Goal: Transaction & Acquisition: Purchase product/service

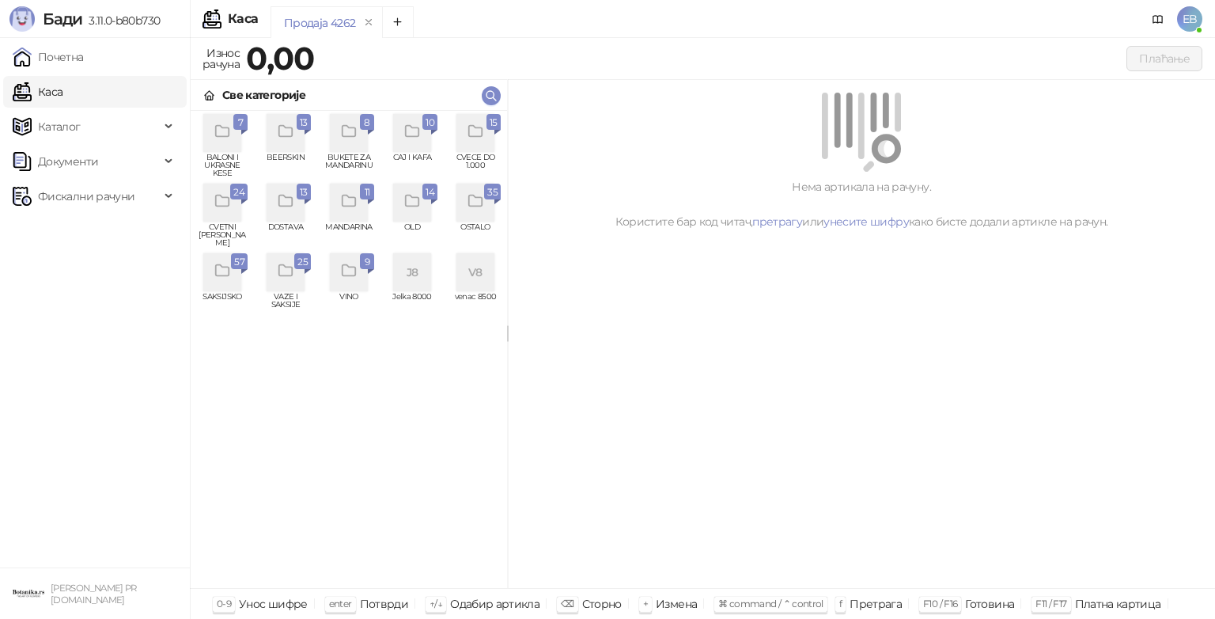
click at [487, 138] on div "grid" at bounding box center [476, 133] width 38 height 38
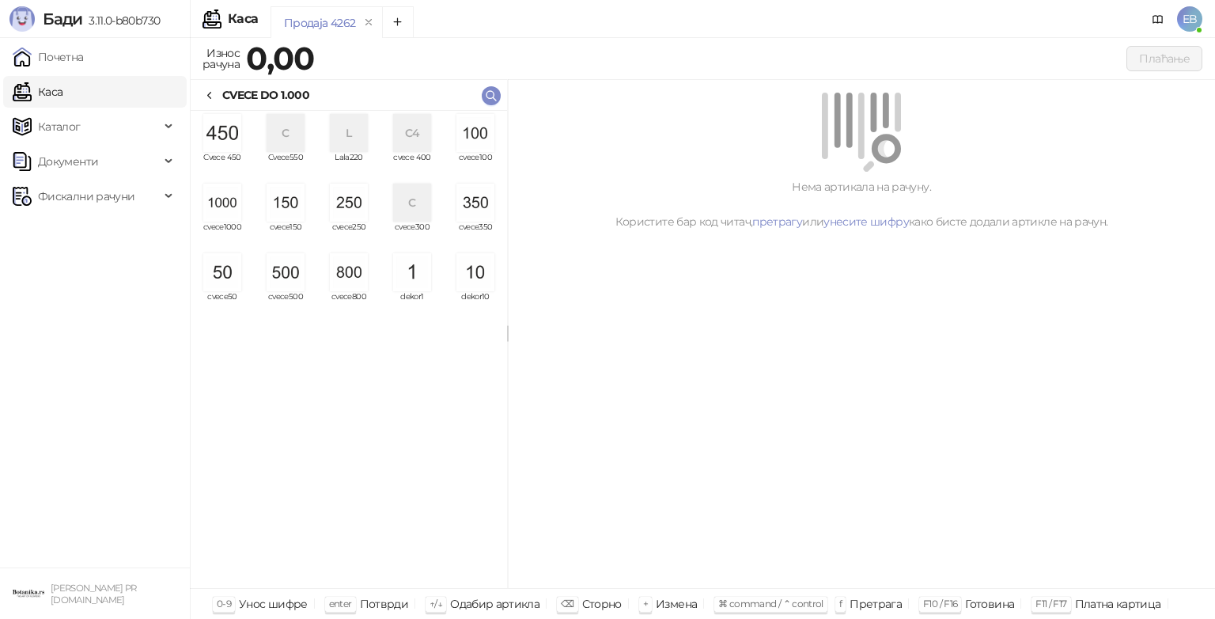
click at [487, 138] on img "grid" at bounding box center [476, 133] width 38 height 38
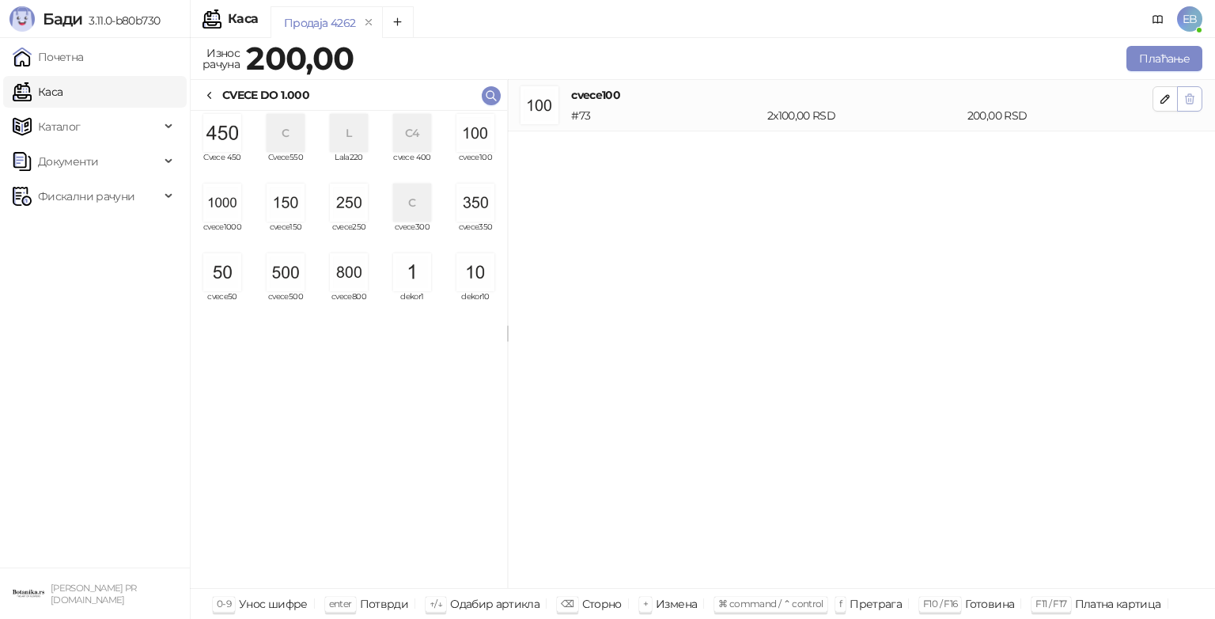
click at [1195, 103] on icon "button" at bounding box center [1190, 99] width 13 height 13
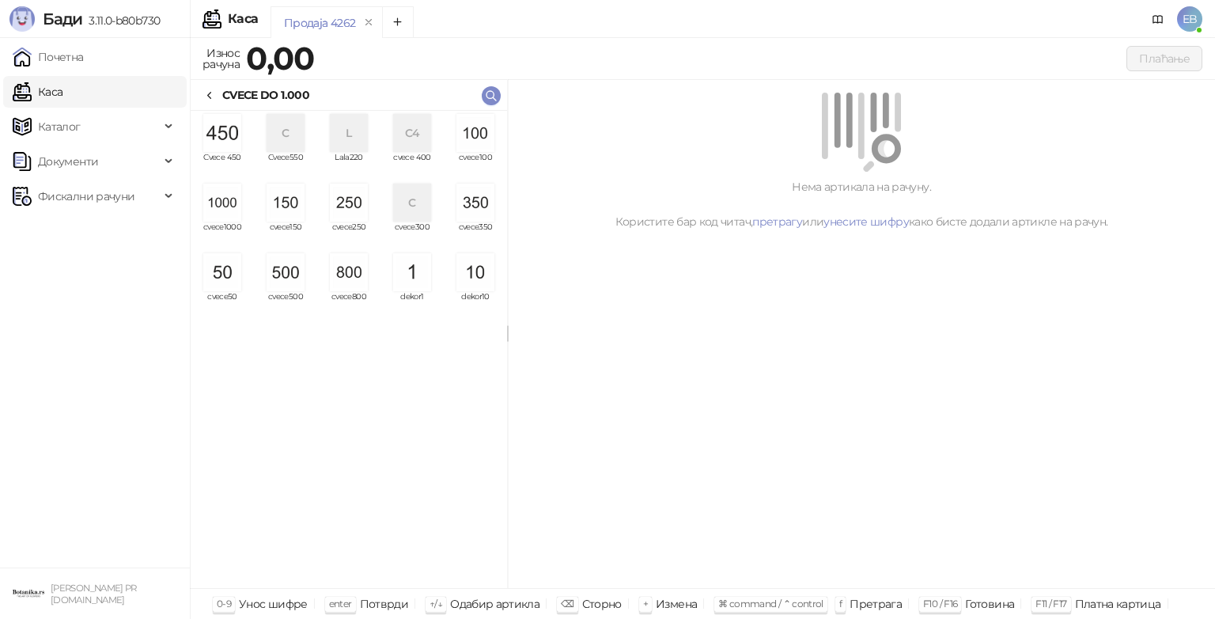
click at [224, 204] on img "grid" at bounding box center [222, 203] width 38 height 38
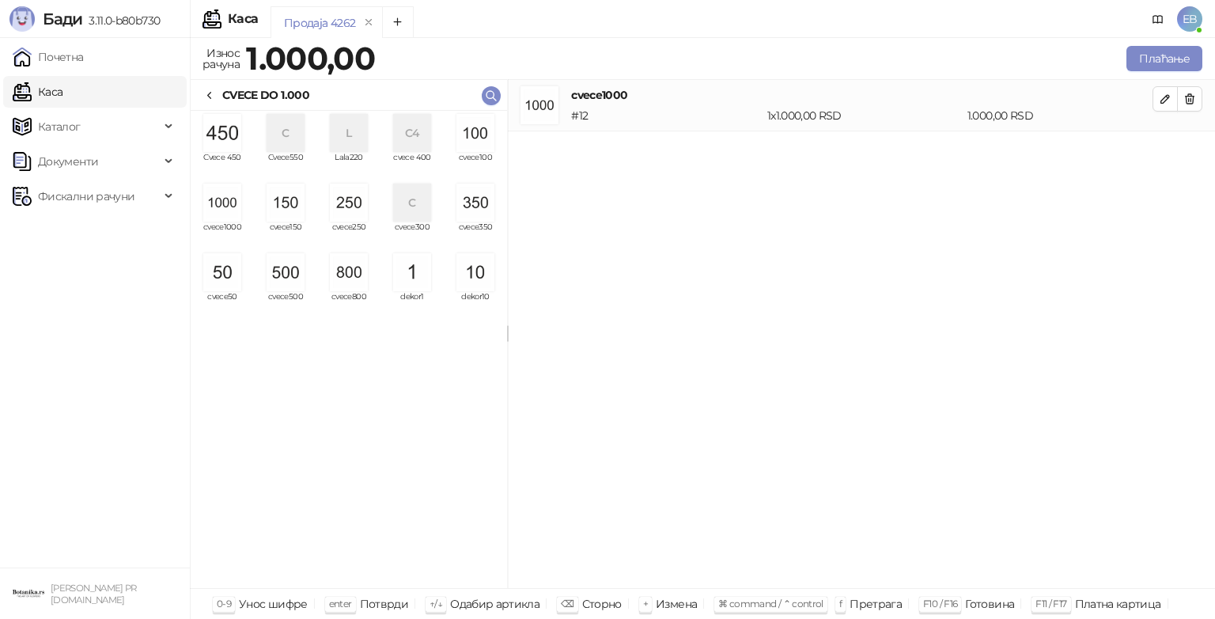
click at [224, 204] on img "grid" at bounding box center [222, 203] width 38 height 38
click at [282, 284] on img "grid" at bounding box center [286, 272] width 38 height 38
click at [227, 285] on img "grid" at bounding box center [222, 272] width 38 height 38
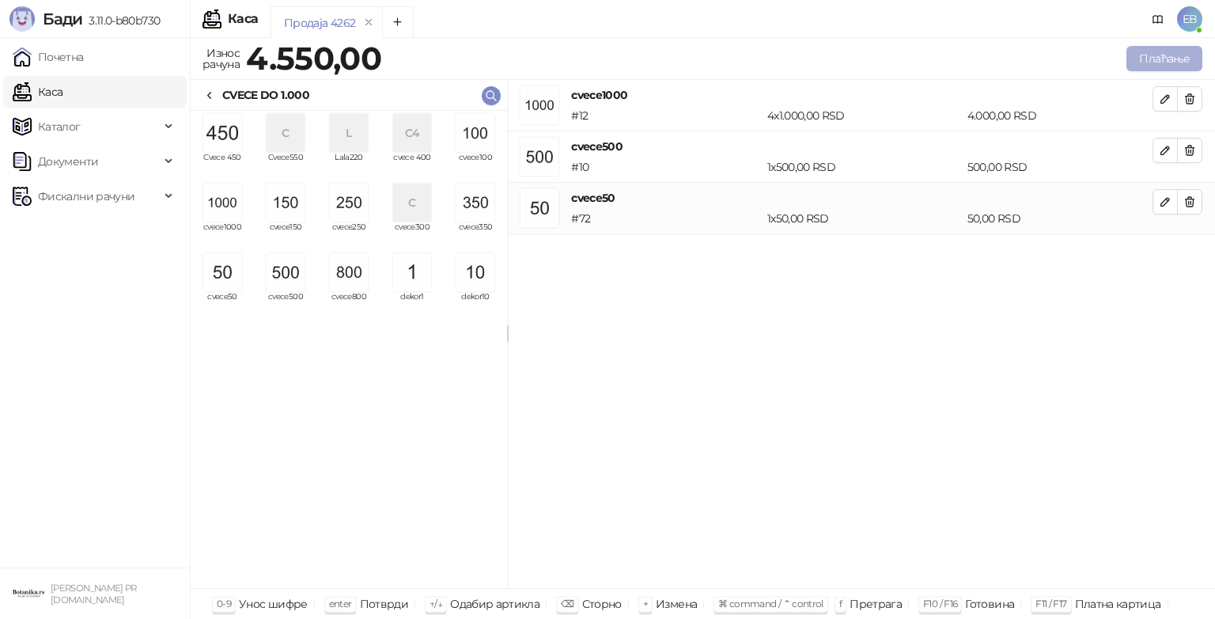
click at [1161, 63] on button "Плаћање" at bounding box center [1165, 58] width 76 height 25
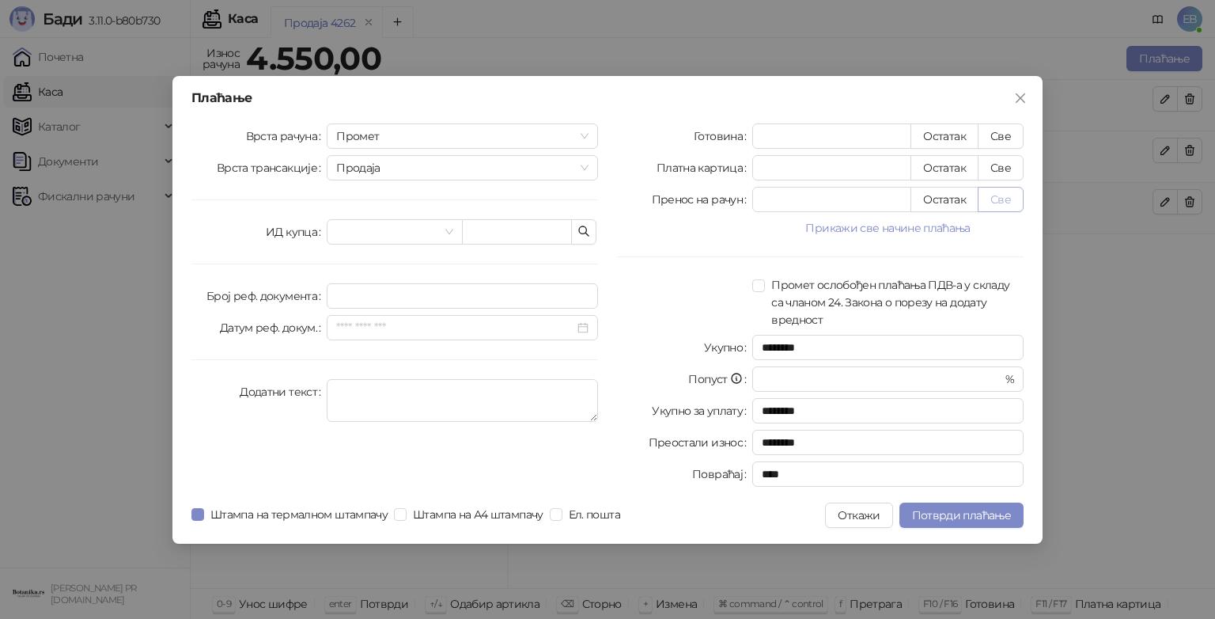
click at [1006, 203] on button "Све" at bounding box center [1001, 199] width 46 height 25
type input "****"
click at [963, 514] on span "Потврди плаћање" at bounding box center [961, 515] width 99 height 14
